Goal: Task Accomplishment & Management: Use online tool/utility

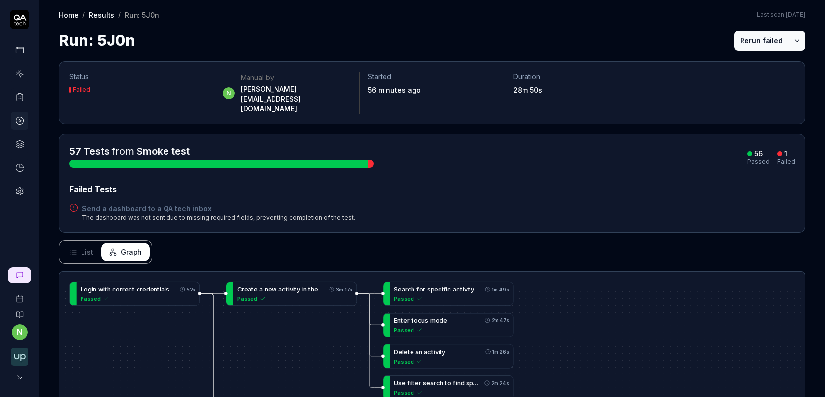
click at [162, 203] on h4 "Send a dashboard to a QA tech inbox" at bounding box center [218, 208] width 273 height 10
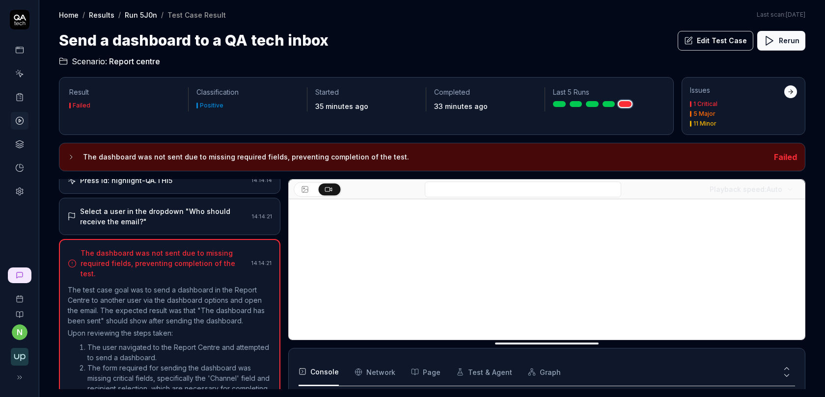
scroll to position [295, 0]
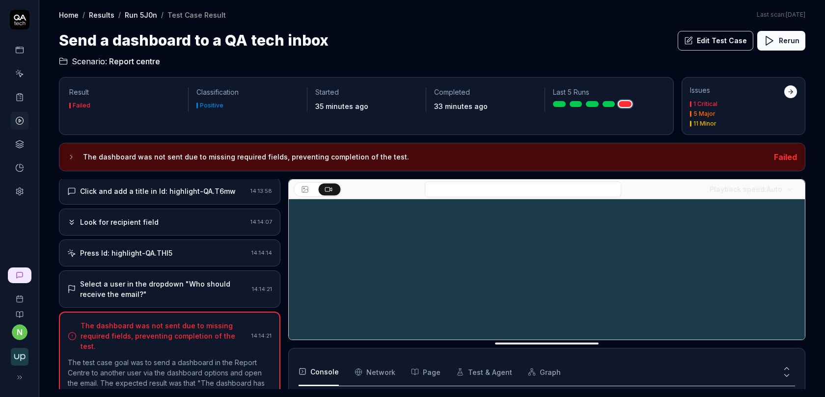
click at [180, 263] on div "Open browser 14:12:12 Awsbeta [URL][DOMAIN_NAME] Navigate to Report Centre 14:1…" at bounding box center [169, 284] width 221 height 210
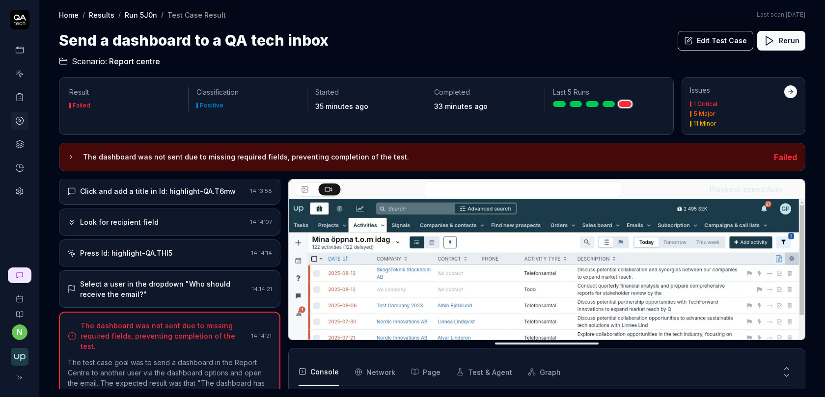
click at [183, 252] on div "Press Id: highlight-QA.THl5 14:14:14" at bounding box center [169, 253] width 221 height 27
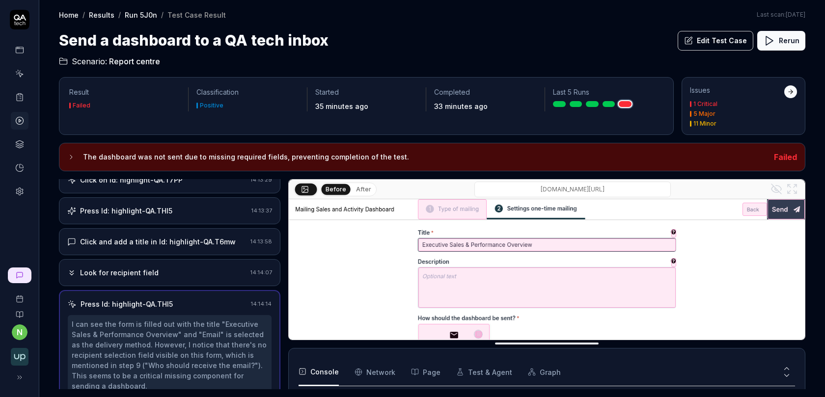
scroll to position [221, 0]
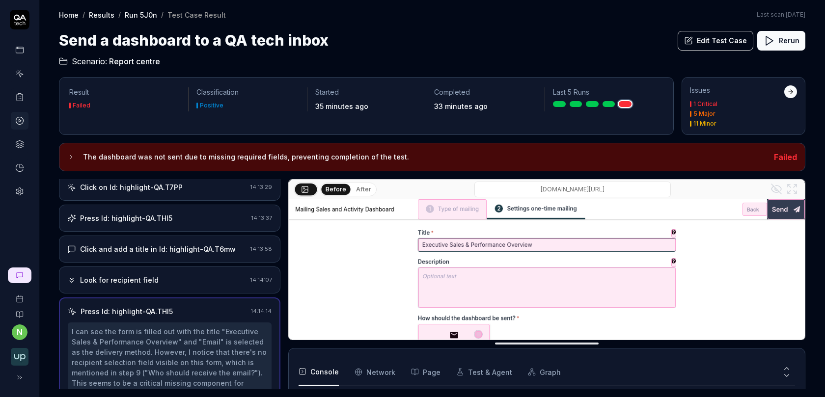
click at [179, 267] on div "Look for recipient field 14:14:07" at bounding box center [169, 280] width 221 height 27
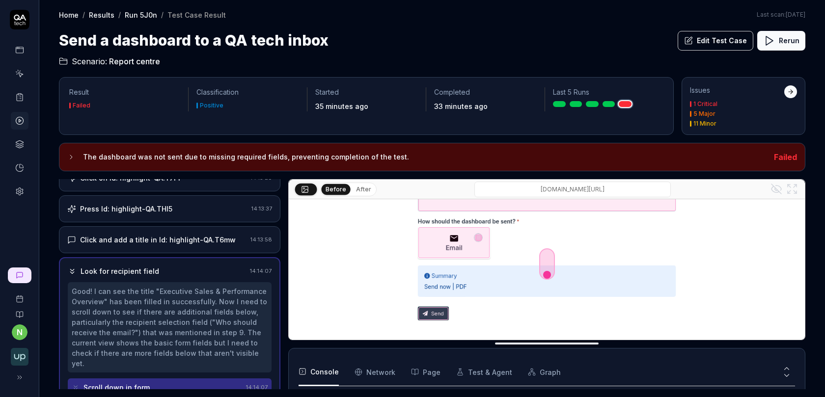
scroll to position [100, 0]
click at [693, 42] on icon at bounding box center [688, 40] width 9 height 9
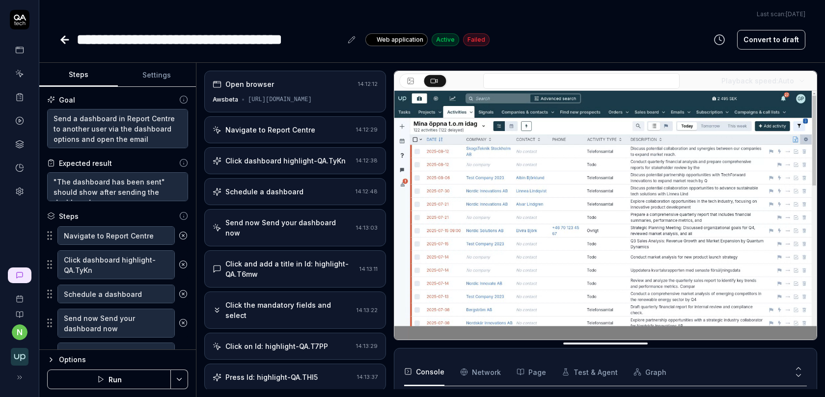
click at [288, 250] on div "Click and add a title in Id: highlight-QA.T6mw 14:13:11" at bounding box center [295, 268] width 182 height 37
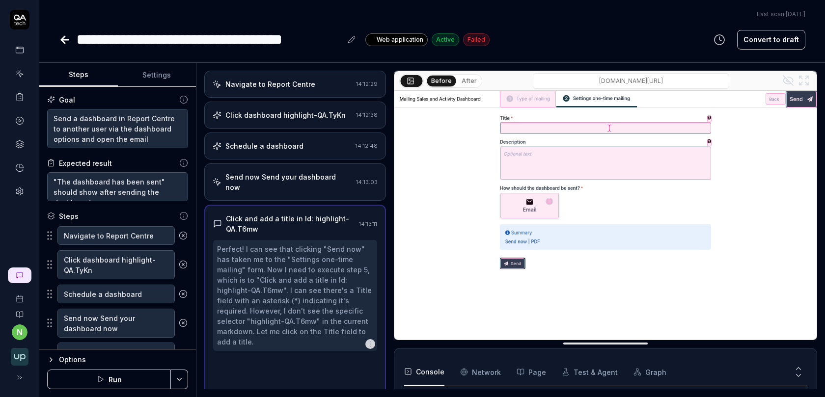
scroll to position [57, 0]
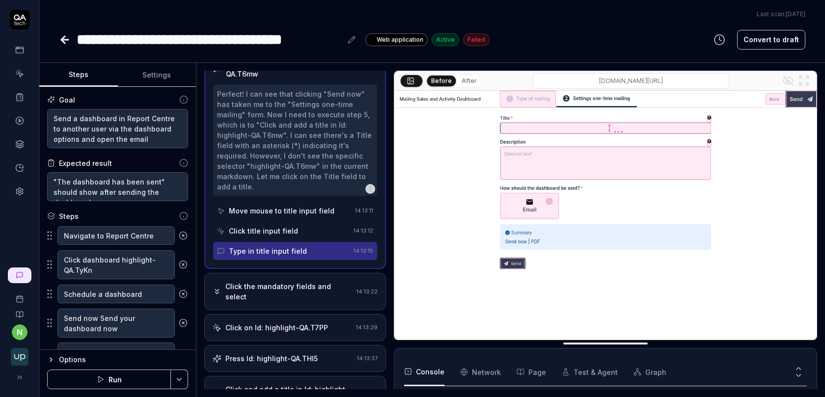
click at [292, 281] on div "Click the mandatory fields and select" at bounding box center [288, 291] width 127 height 21
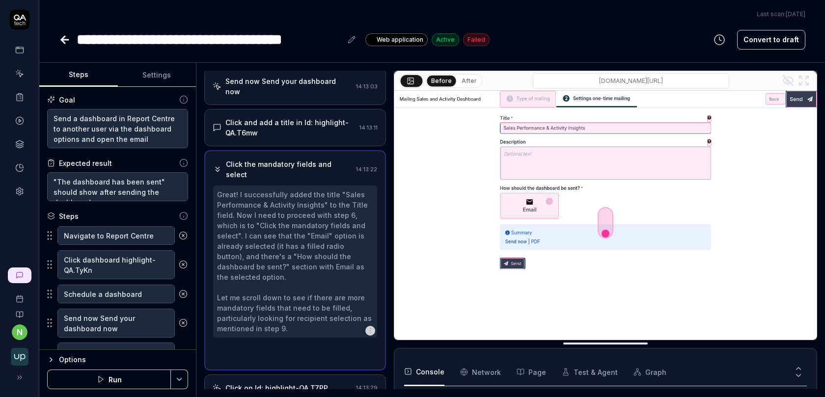
scroll to position [88, 0]
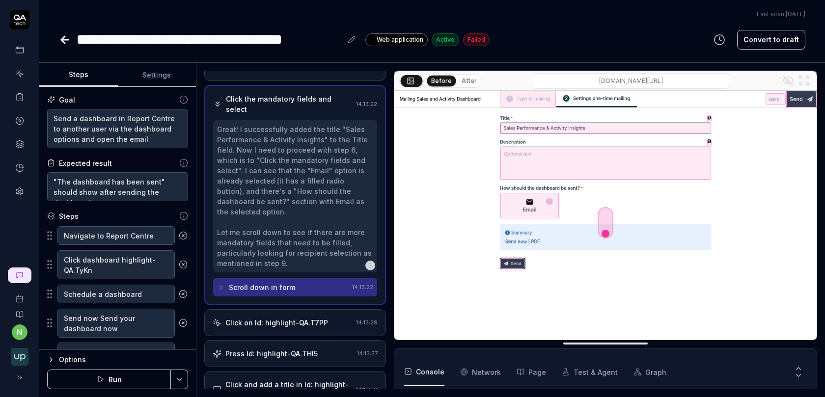
click at [298, 318] on div "Click on Id: highlight-QA.T7PP" at bounding box center [276, 323] width 103 height 10
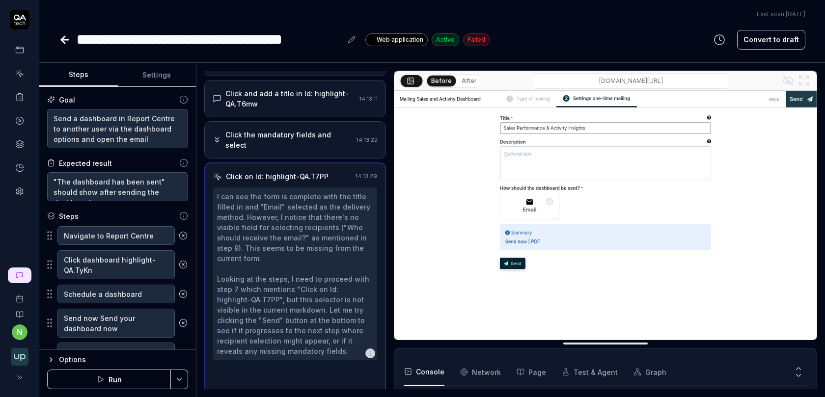
scroll to position [170, 0]
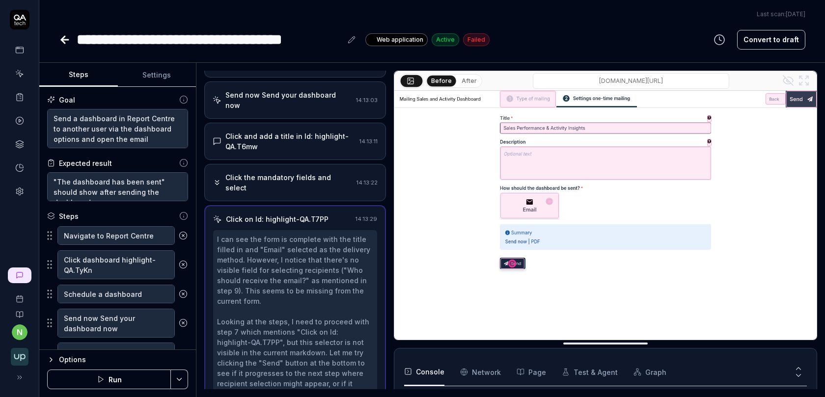
click at [300, 172] on div "Click the mandatory fields and select" at bounding box center [288, 182] width 127 height 21
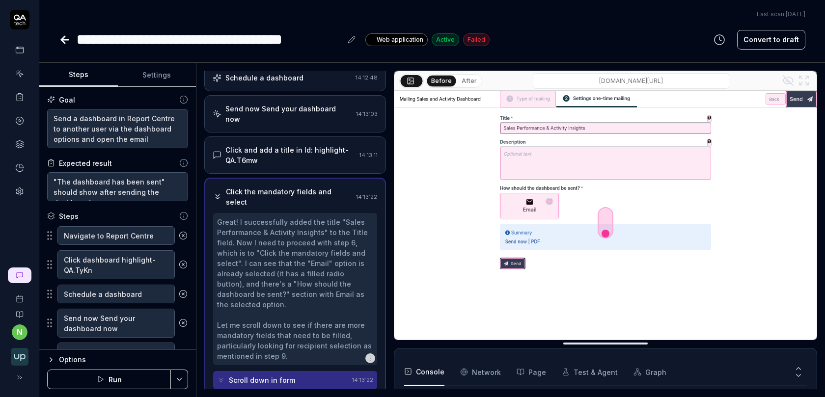
scroll to position [116, 0]
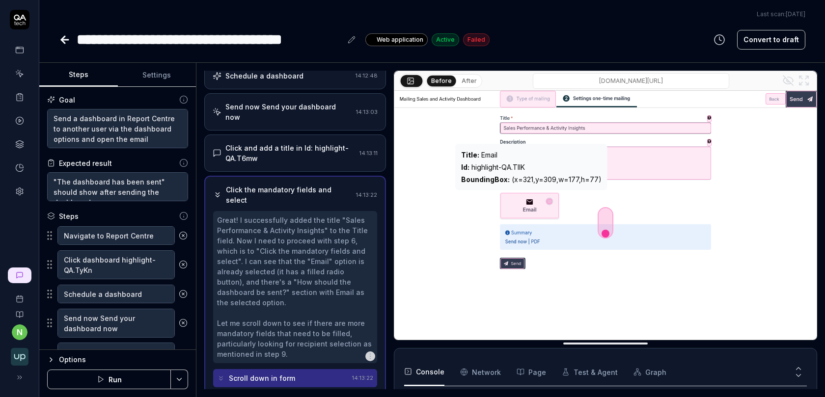
click at [532, 206] on div at bounding box center [529, 206] width 58 height 26
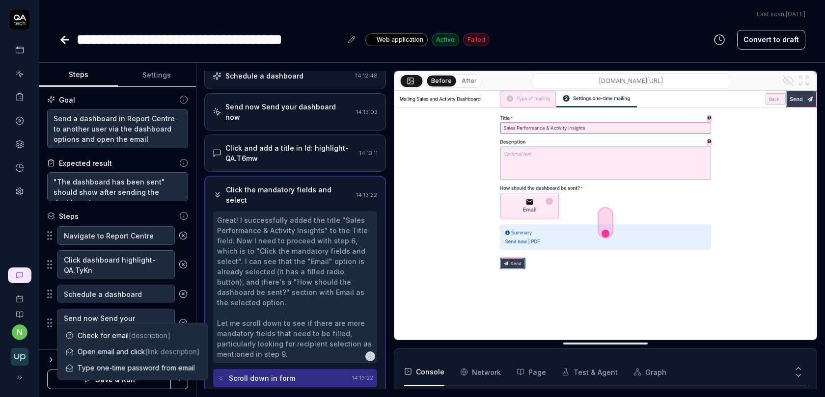
scroll to position [252, 0]
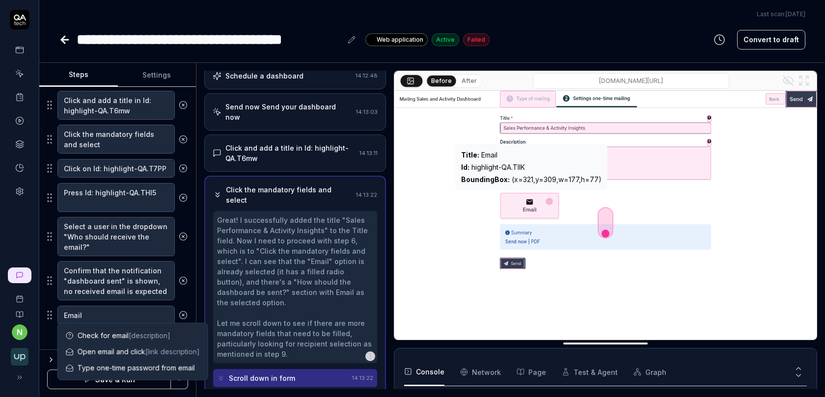
click at [519, 165] on div "Id : highlight-QA.TllK" at bounding box center [531, 167] width 140 height 10
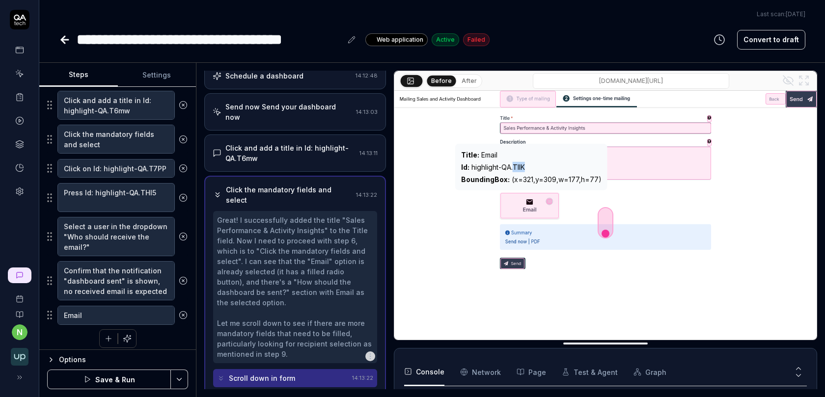
click at [519, 165] on div "Id : highlight-QA.TllK" at bounding box center [531, 167] width 140 height 10
copy div "Id : highlight-QA.TllK"
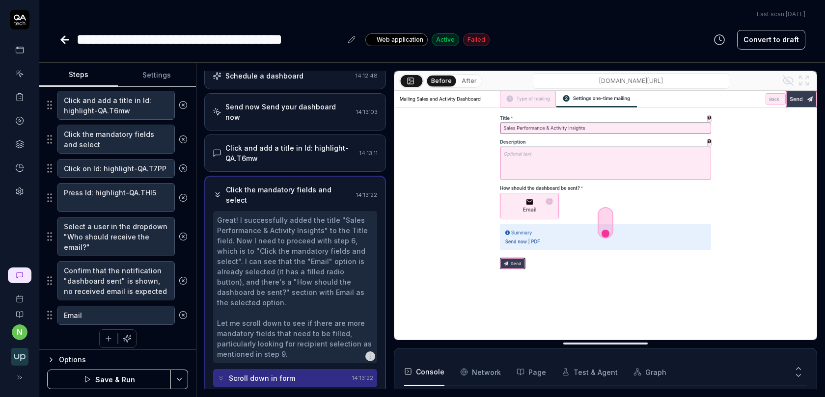
click at [187, 312] on circle at bounding box center [183, 315] width 7 height 7
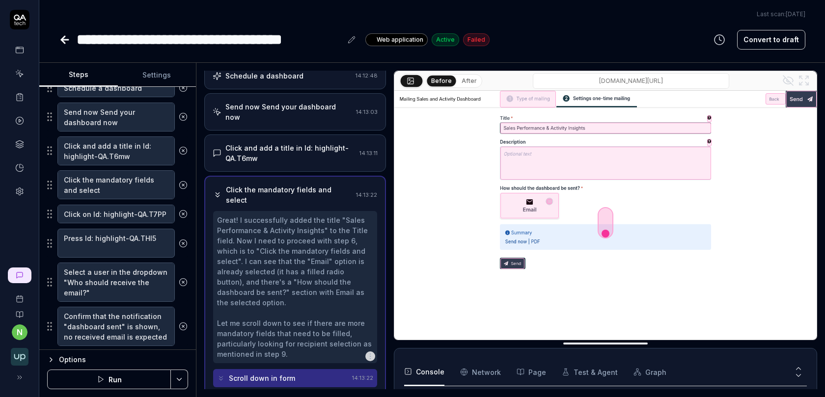
scroll to position [201, 0]
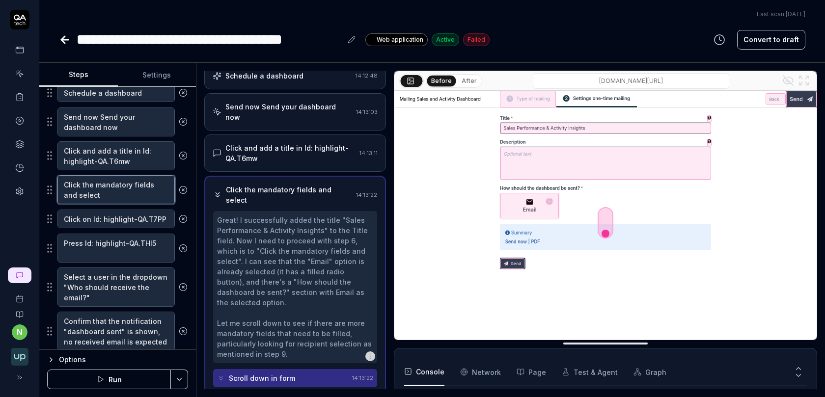
type textarea "*"
click at [113, 184] on textarea "Click the mandatory fields and select" at bounding box center [115, 189] width 117 height 29
type textarea "C"
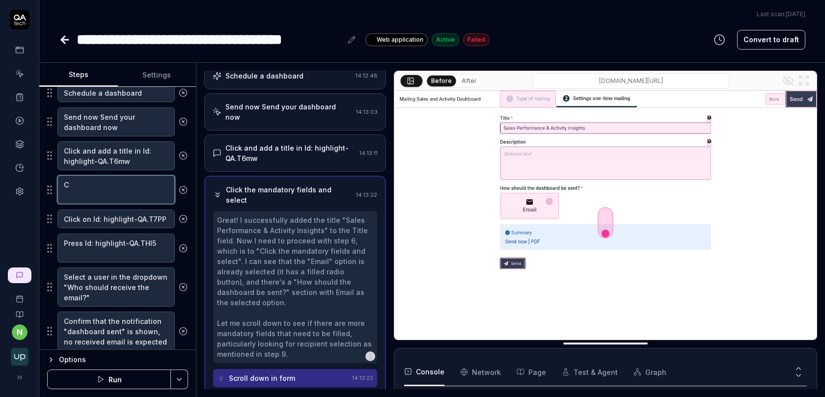
type textarea "*"
type textarea "Cl"
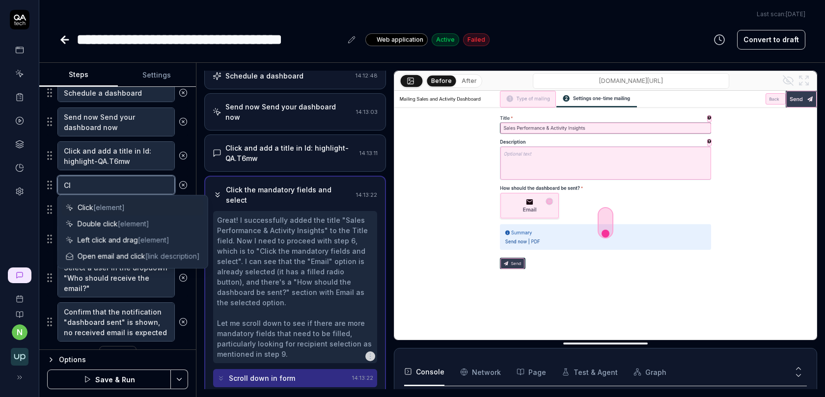
type textarea "*"
type textarea "Cli"
type textarea "*"
type textarea "Clic"
type textarea "*"
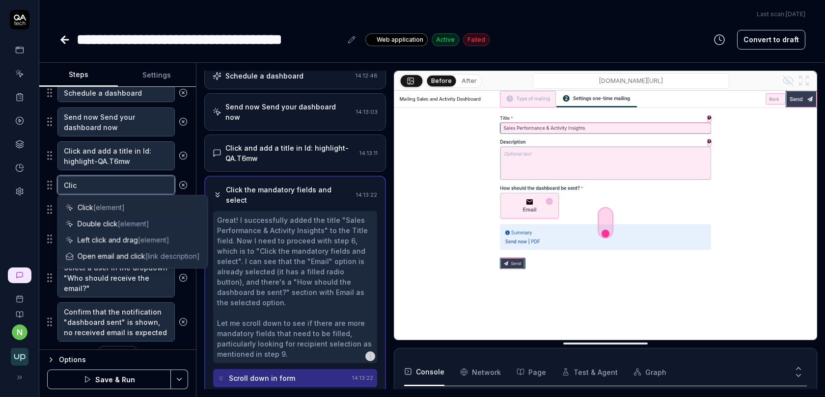
type textarea "Click"
type textarea "*"
type textarea "Click"
click at [97, 206] on span "[element]" at bounding box center [108, 207] width 31 height 8
paste textarea "Id: highlight-QA.TllK"
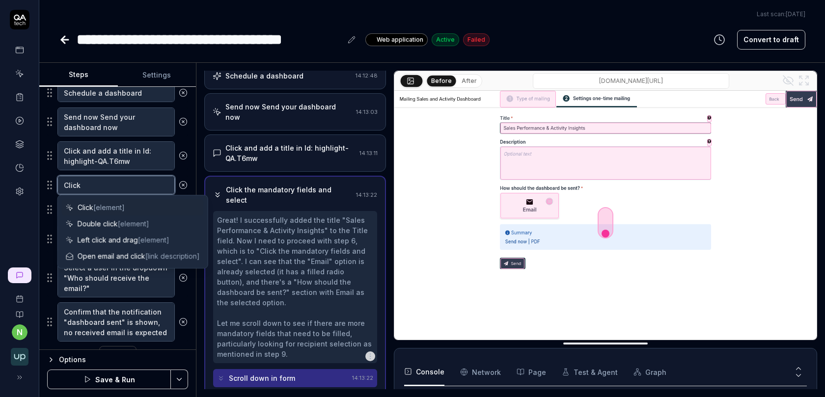
type textarea "*"
type textarea "Click Id: highlight-QA.TllK"
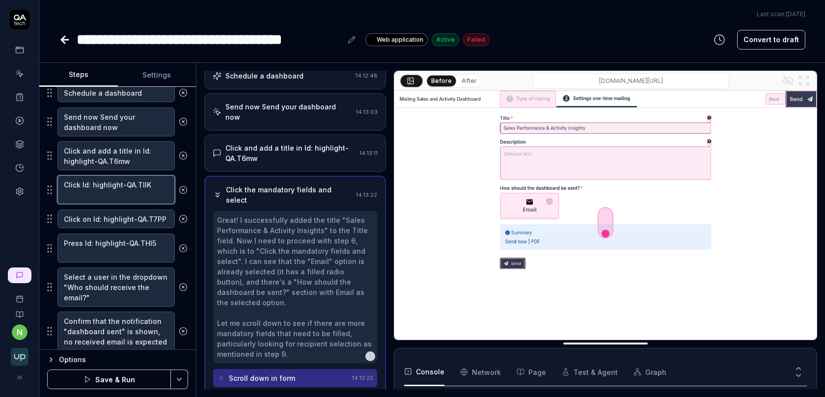
type textarea "*"
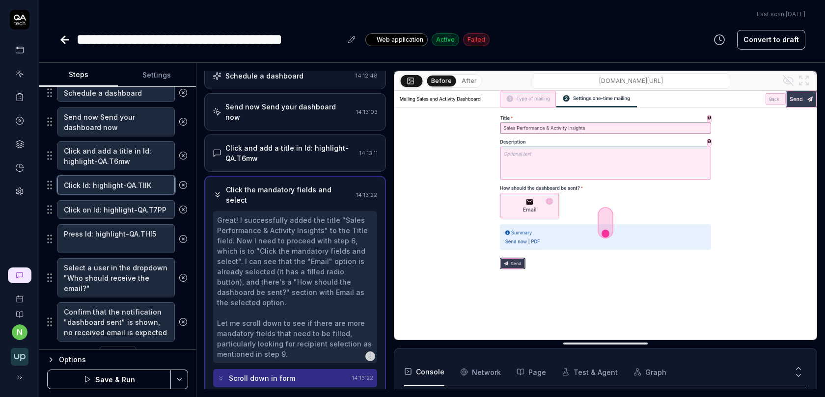
type textarea "Click Id: highlight-QA.TllK"
click at [116, 387] on button "Save & Run" at bounding box center [109, 380] width 124 height 20
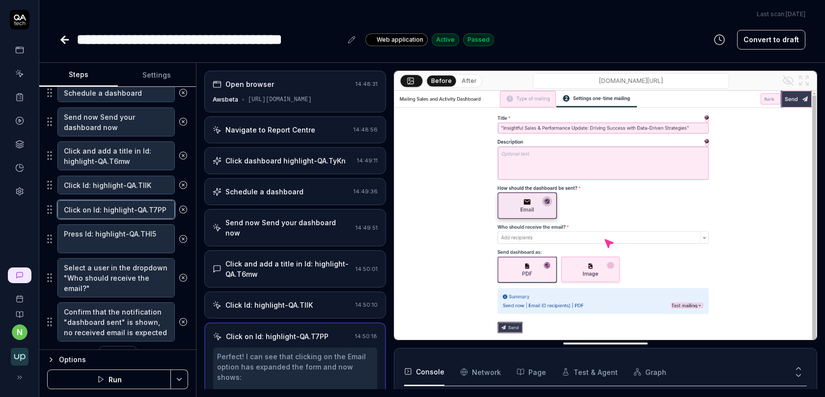
click at [140, 213] on textarea "Click on Id: highlight-QA.T7PP" at bounding box center [115, 209] width 117 height 19
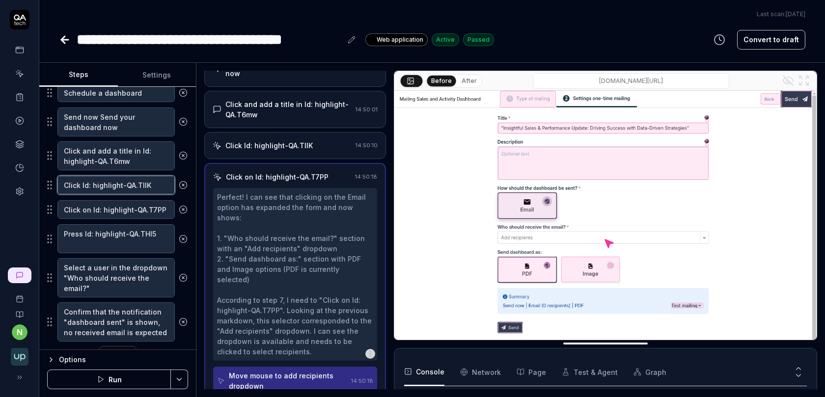
click at [136, 184] on textarea "Click Id: highlight-QA.TllK" at bounding box center [115, 185] width 117 height 19
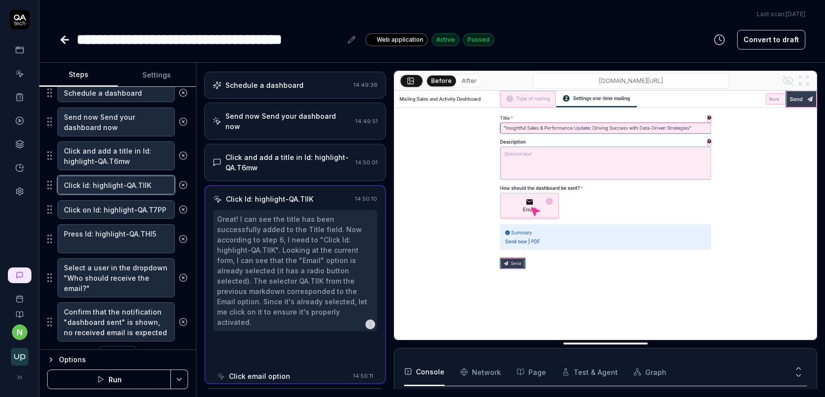
scroll to position [67, 0]
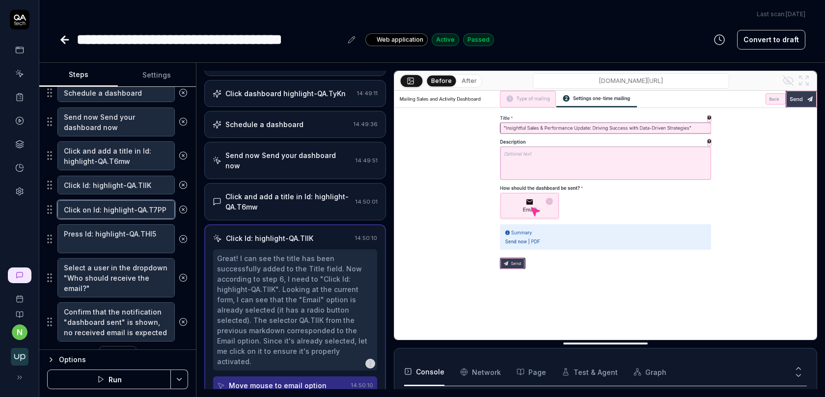
click at [130, 214] on textarea "Click on Id: highlight-QA.T7PP" at bounding box center [115, 209] width 117 height 19
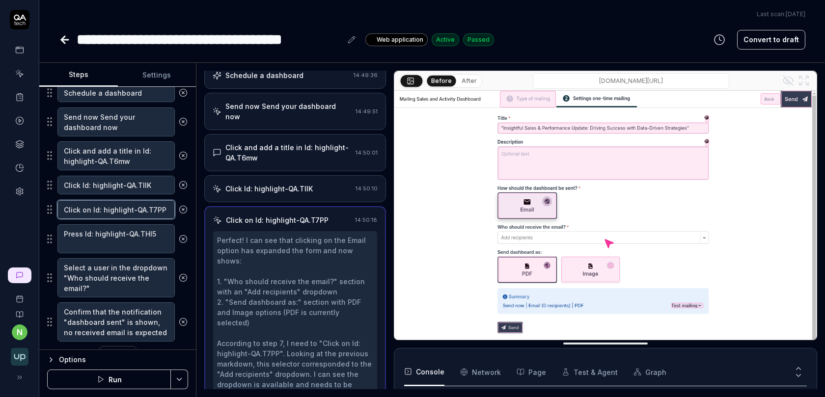
scroll to position [160, 0]
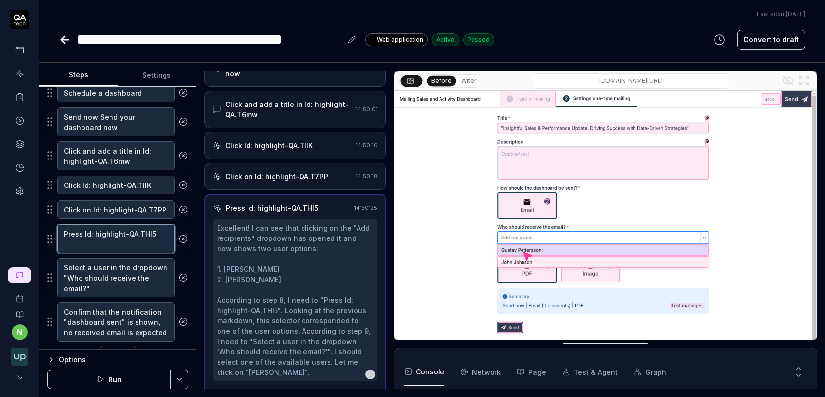
click at [105, 244] on textarea "Press Id: highlight-QA.THl5" at bounding box center [115, 238] width 117 height 29
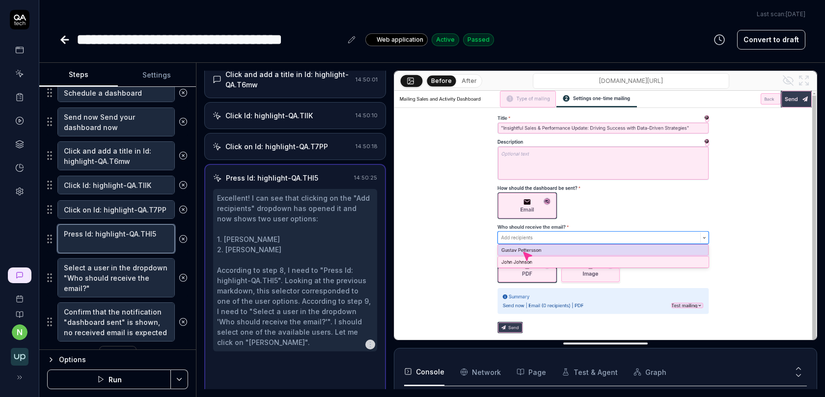
scroll to position [190, 0]
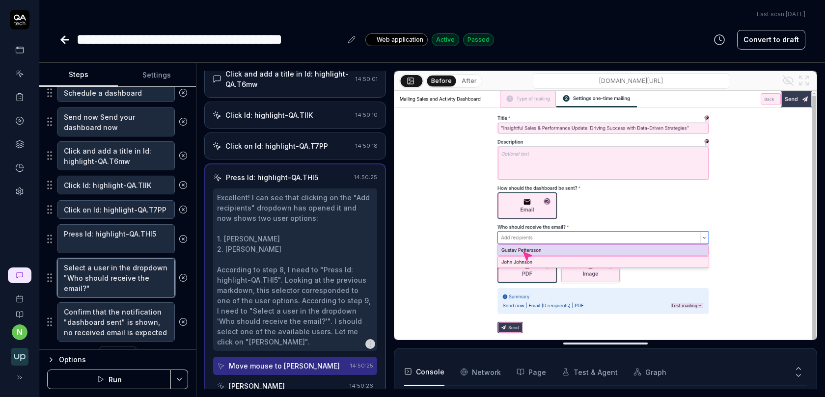
click at [132, 270] on textarea "Select a user in the dropdown "Who should receive the email?"" at bounding box center [115, 277] width 117 height 39
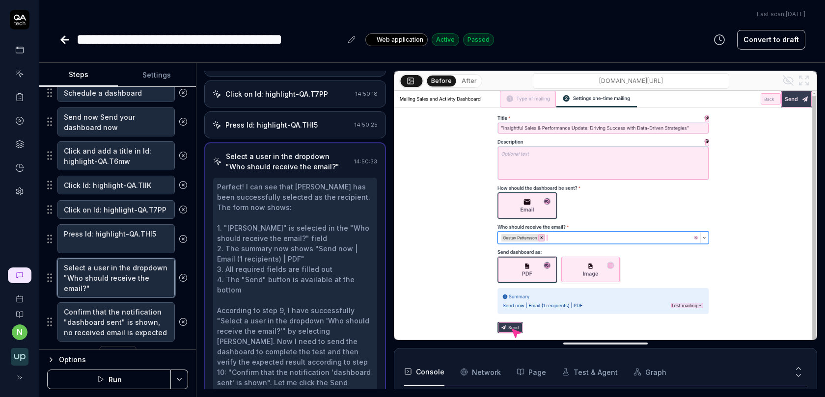
scroll to position [273, 0]
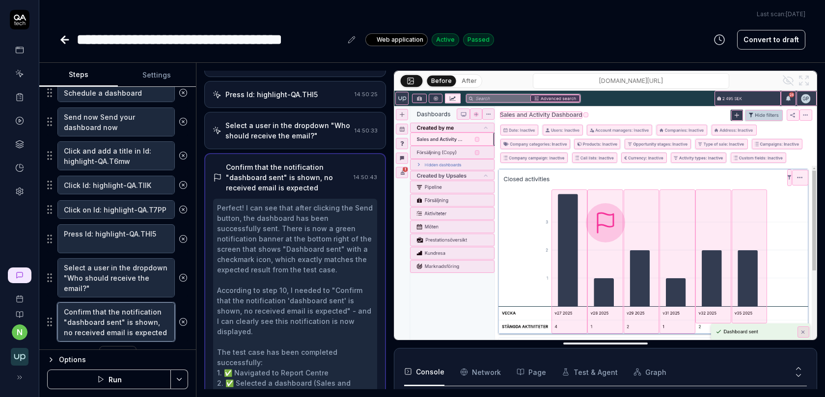
click at [125, 315] on textarea "Confirm that the notification "dashboard sent" is shown, no received email is e…" at bounding box center [115, 321] width 117 height 39
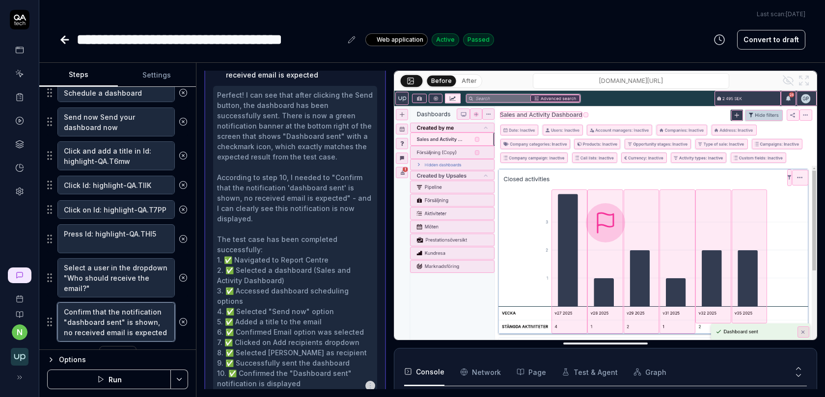
scroll to position [386, 0]
type textarea "*"
